Goal: Check status: Check status

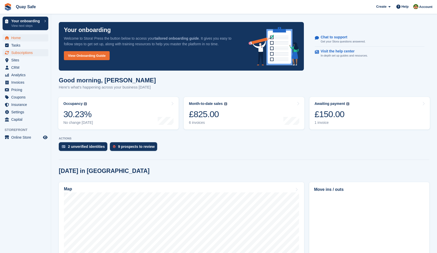
click at [23, 53] on span "Subscriptions" at bounding box center [26, 52] width 31 height 7
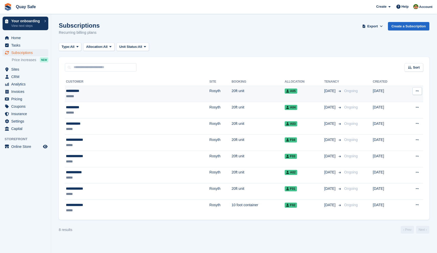
click at [74, 91] on div "**********" at bounding box center [101, 90] width 71 height 5
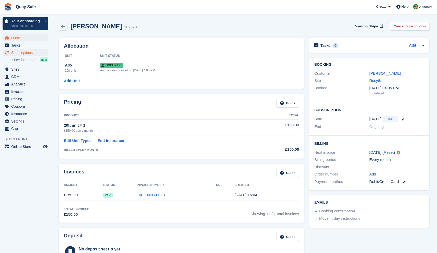
click at [14, 39] on span "Home" at bounding box center [26, 37] width 31 height 7
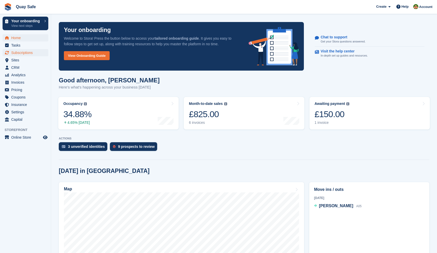
click at [28, 53] on span "Subscriptions" at bounding box center [26, 52] width 31 height 7
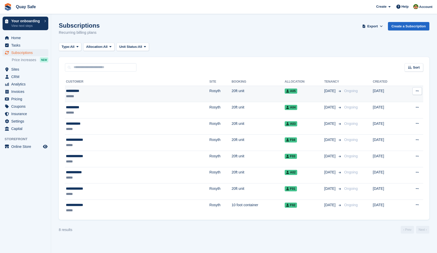
click at [75, 92] on div "**********" at bounding box center [101, 90] width 71 height 5
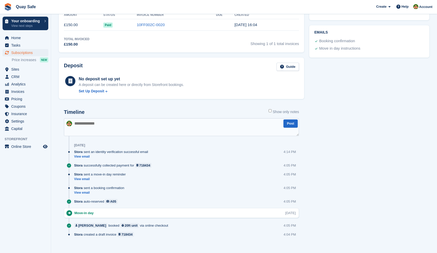
scroll to position [175, 0]
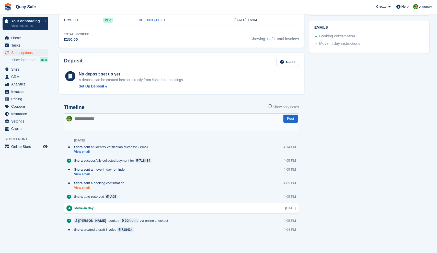
click at [78, 186] on link "View email" at bounding box center [100, 187] width 53 height 4
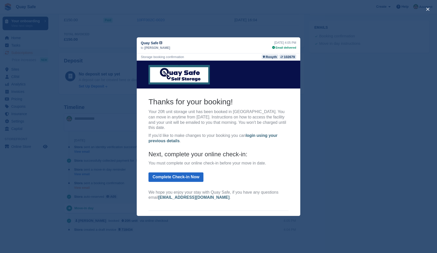
scroll to position [0, 0]
click at [339, 71] on div "close" at bounding box center [218, 126] width 437 height 253
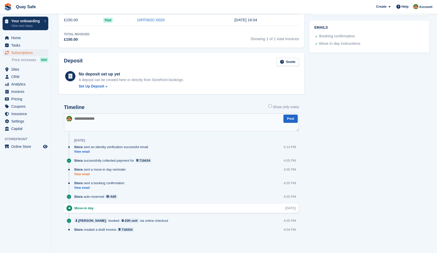
click at [79, 172] on link "View email" at bounding box center [101, 174] width 54 height 4
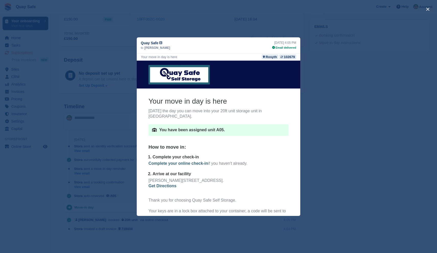
scroll to position [175, 0]
click at [261, 171] on p "Arrive at our facility" at bounding box center [220, 173] width 136 height 5
drag, startPoint x: 261, startPoint y: 164, endPoint x: 262, endPoint y: 169, distance: 4.2
click at [262, 171] on p "Arrive at our facility" at bounding box center [220, 173] width 136 height 5
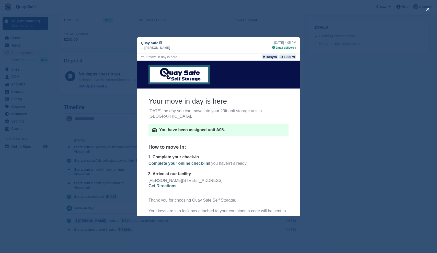
scroll to position [0, 0]
click at [381, 156] on div "close" at bounding box center [218, 126] width 437 height 253
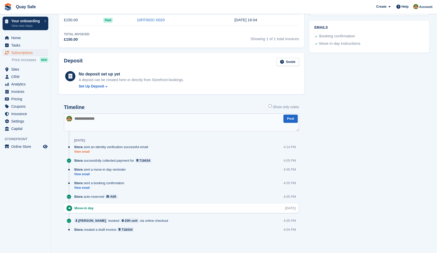
click at [83, 150] on link "View email" at bounding box center [112, 151] width 76 height 4
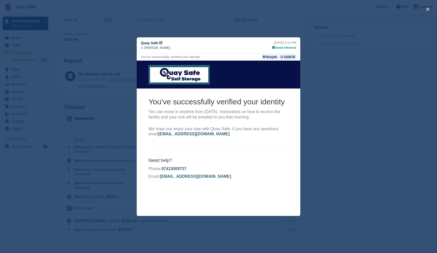
click at [327, 122] on div "close" at bounding box center [218, 126] width 437 height 253
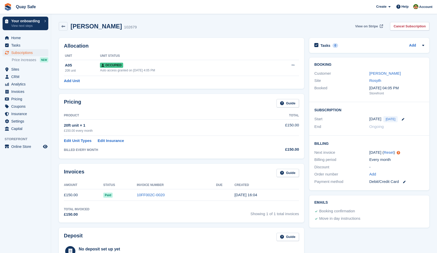
click at [369, 26] on span "View on Stripe" at bounding box center [366, 26] width 23 height 5
click at [63, 27] on icon at bounding box center [63, 27] width 4 height 4
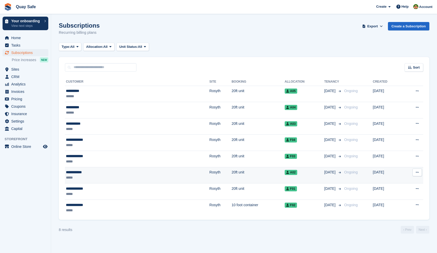
click at [81, 172] on div "**********" at bounding box center [101, 171] width 71 height 5
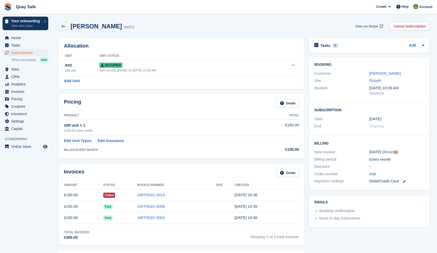
click at [367, 25] on span "View on Stripe" at bounding box center [366, 26] width 23 height 5
click at [17, 38] on span "Home" at bounding box center [26, 37] width 31 height 7
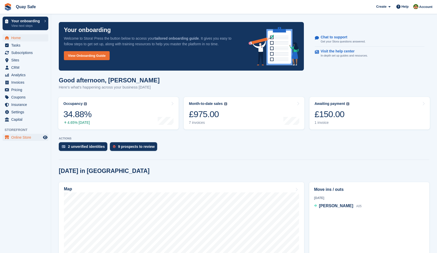
click at [19, 136] on span "Online Store" at bounding box center [26, 137] width 31 height 7
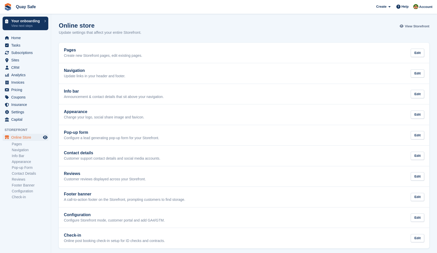
click at [414, 25] on span "View Storefront" at bounding box center [416, 26] width 25 height 5
